Goal: Information Seeking & Learning: Learn about a topic

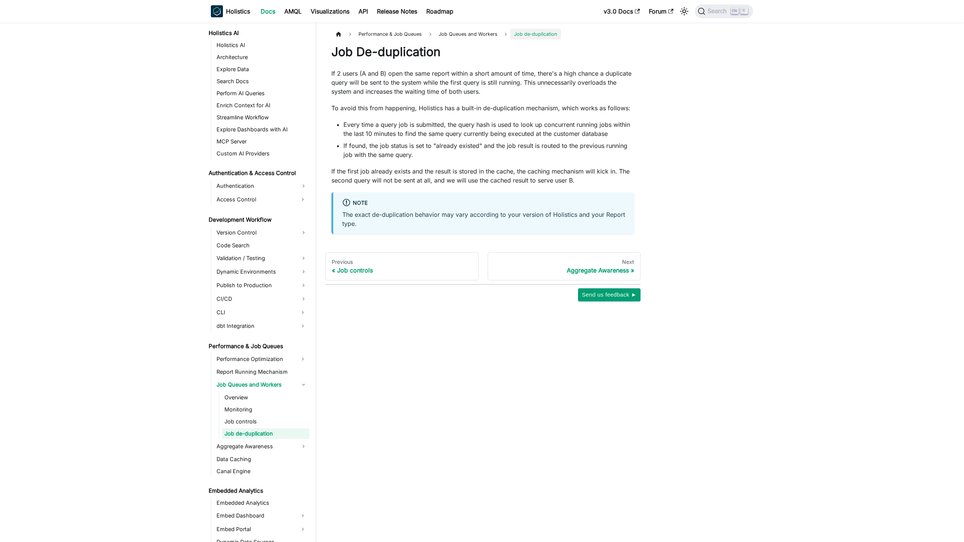
scroll to position [384, 0]
